Goal: Transaction & Acquisition: Obtain resource

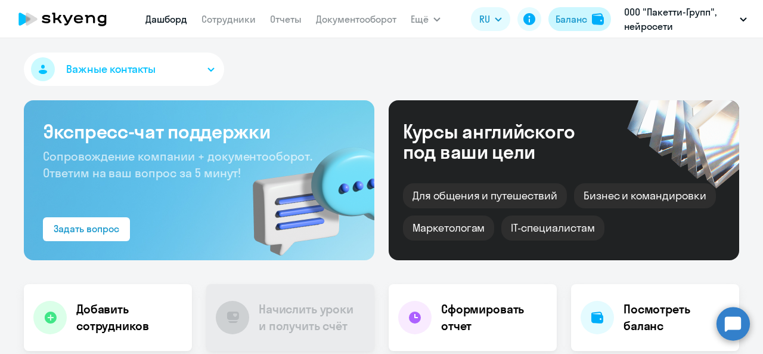
click at [553, 23] on div "Баланс" at bounding box center [569, 19] width 33 height 14
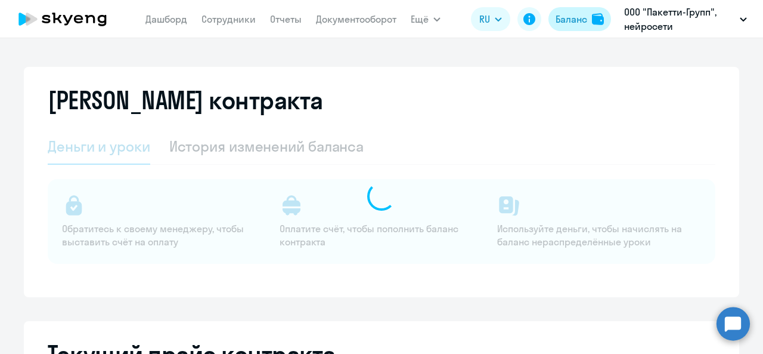
select select "english_adult_not_native_speaker"
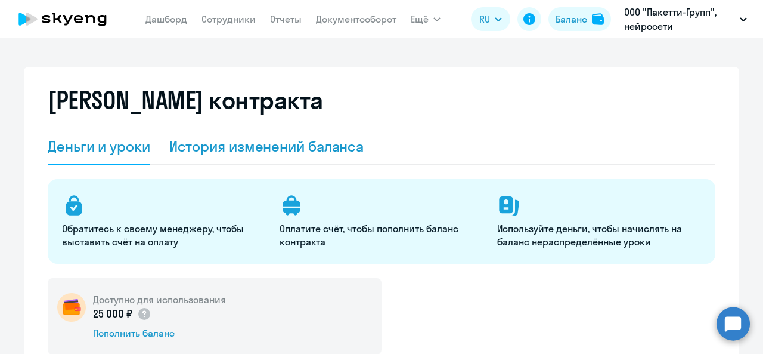
click at [293, 142] on div "История изменений баланса" at bounding box center [266, 146] width 195 height 19
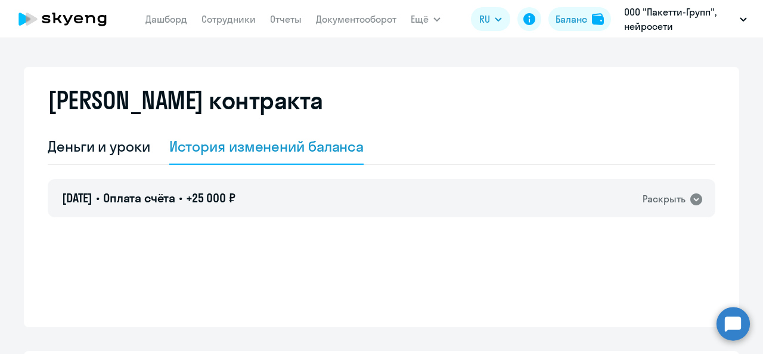
scroll to position [60, 0]
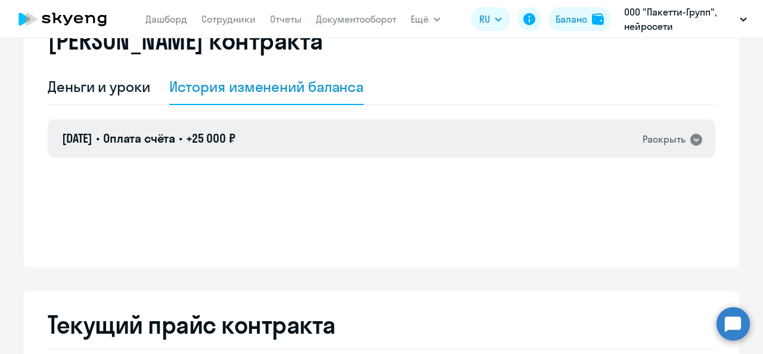
click at [280, 133] on div "[DATE] • Оплата счёта • +25 000 ₽ Раскрыть" at bounding box center [382, 138] width 668 height 38
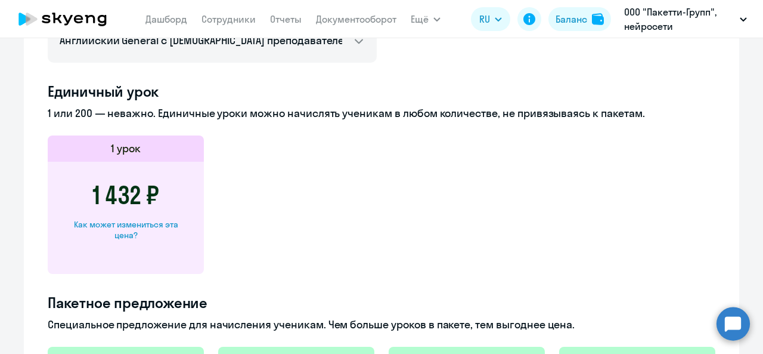
scroll to position [298, 0]
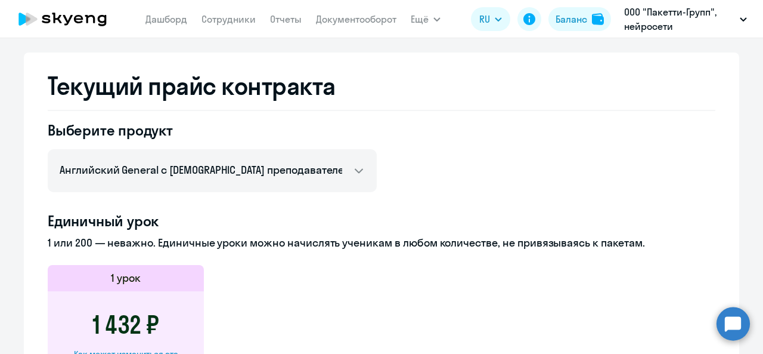
click at [73, 20] on icon at bounding box center [62, 19] width 105 height 30
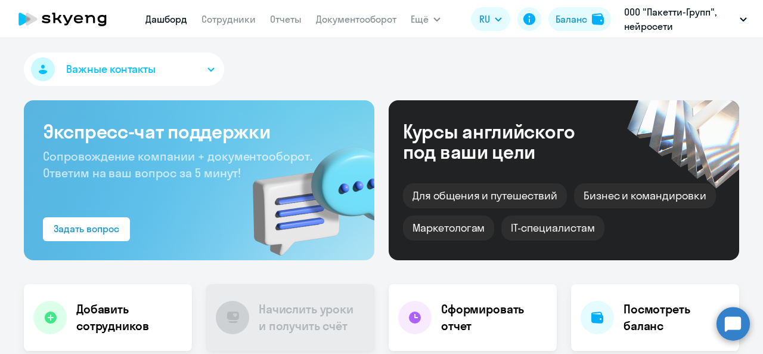
click at [100, 73] on span "Важные контакты" at bounding box center [110, 68] width 89 height 15
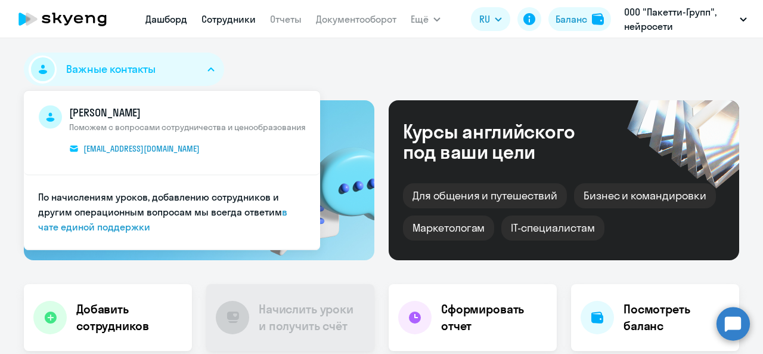
click at [225, 16] on link "Сотрудники" at bounding box center [228, 19] width 54 height 12
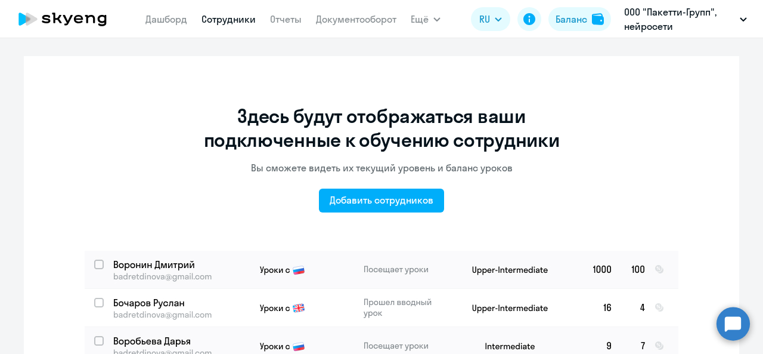
click at [280, 30] on nav "Дашборд Сотрудники Отчеты Документооборот" at bounding box center [270, 19] width 251 height 24
click at [281, 22] on link "Отчеты" at bounding box center [286, 19] width 32 height 12
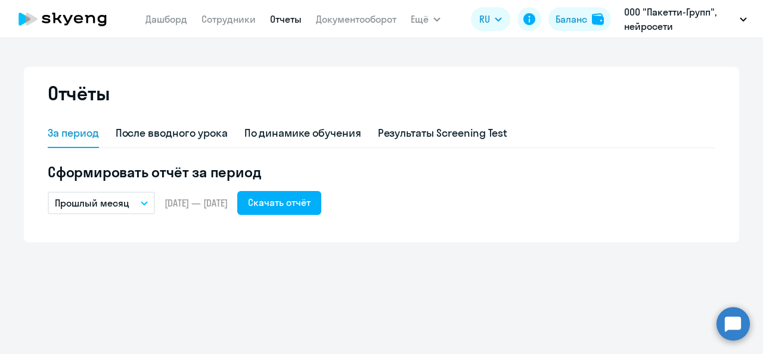
click at [100, 206] on p "Прошлый месяц" at bounding box center [92, 203] width 75 height 14
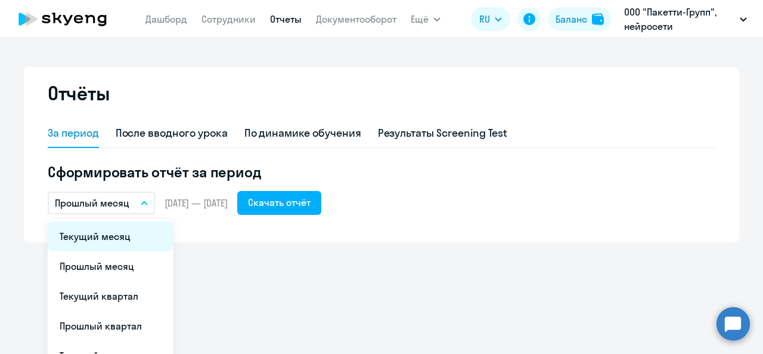
click at [123, 239] on li "Текущий месяц" at bounding box center [111, 236] width 126 height 30
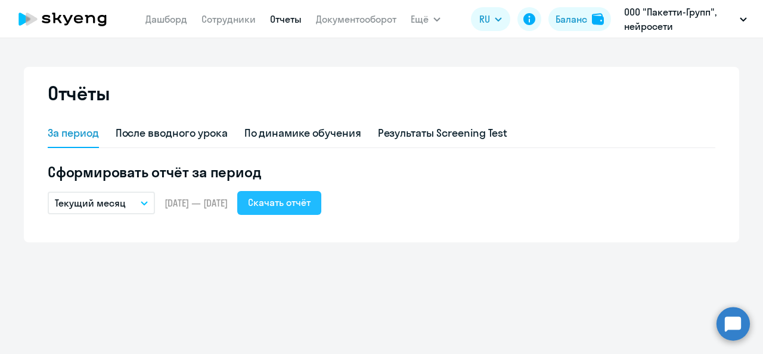
click at [311, 203] on div "Скачать отчёт" at bounding box center [279, 202] width 63 height 14
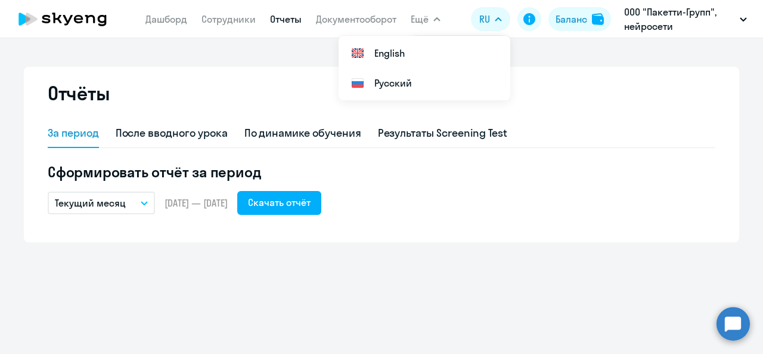
click at [422, 14] on span "Ещё" at bounding box center [420, 19] width 18 height 14
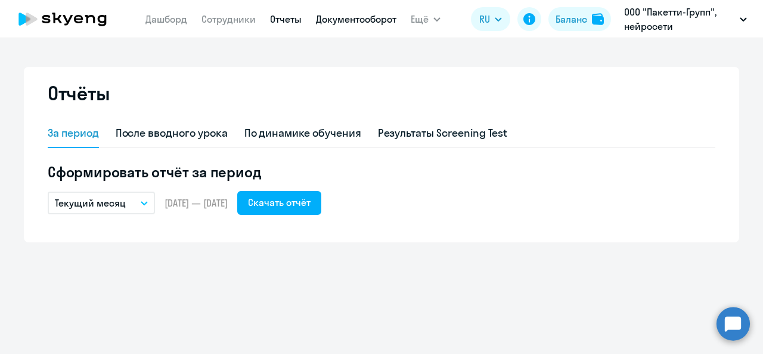
click at [382, 18] on link "Документооборот" at bounding box center [356, 19] width 80 height 12
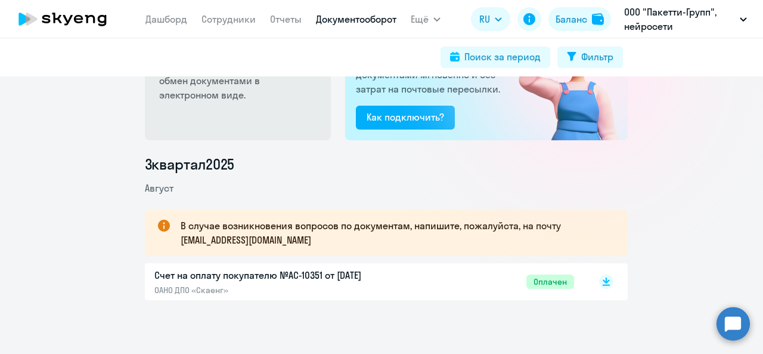
scroll to position [92, 0]
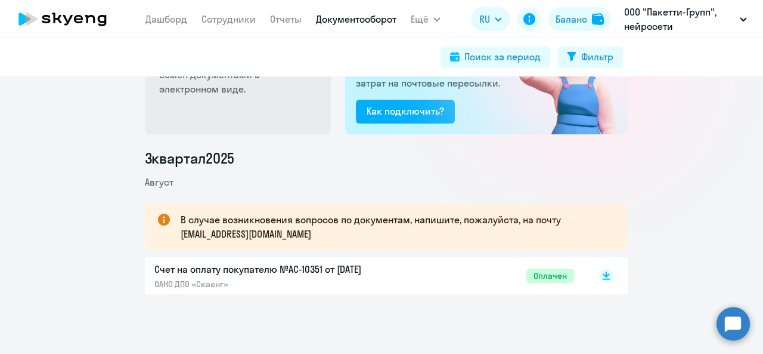
click at [305, 277] on div "Счет на оплату покупателю №AC-10351 от [DATE] ОАНО ДПО «Скаенг»" at bounding box center [279, 275] width 250 height 27
